Goal: Communication & Community: Ask a question

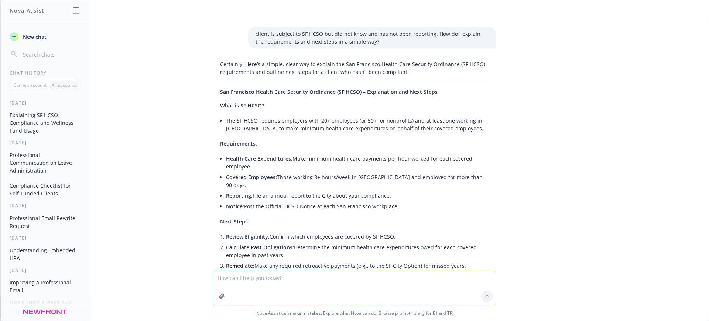
scroll to position [410, 0]
